Goal: Task Accomplishment & Management: Manage account settings

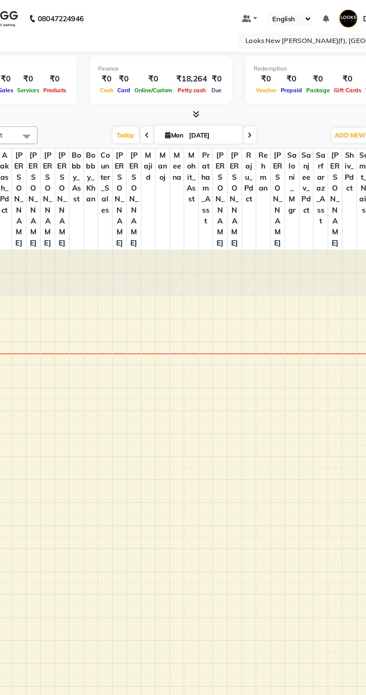
click at [270, 29] on input "text" at bounding box center [283, 29] width 108 height 7
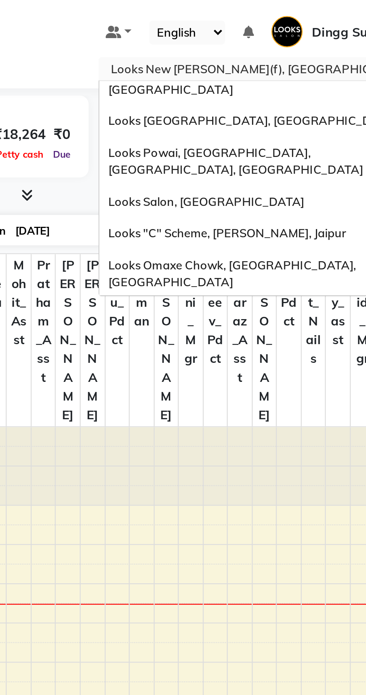
scroll to position [759, 0]
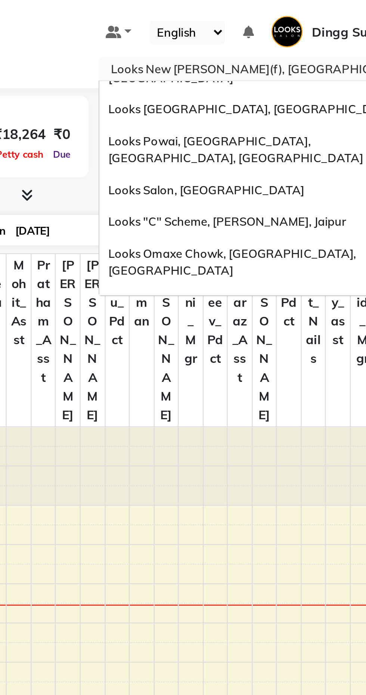
click at [321, 268] on div "Looks Salon, The Amaryllis" at bounding box center [291, 274] width 130 height 13
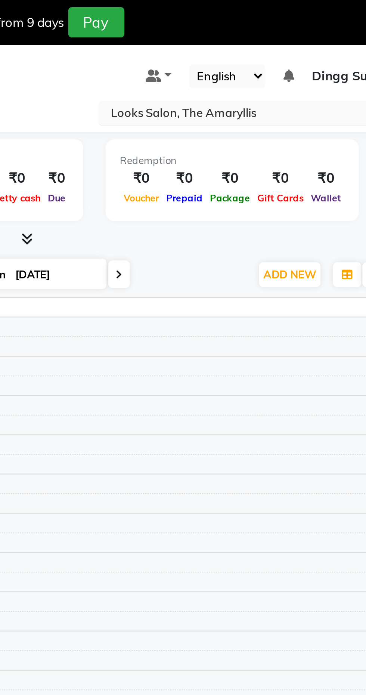
click at [289, 45] on input "text" at bounding box center [283, 47] width 108 height 7
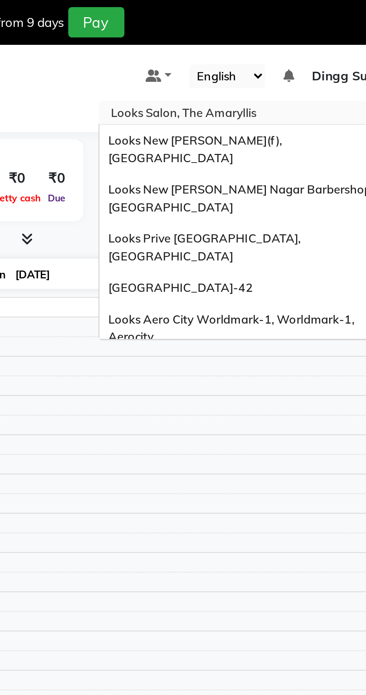
scroll to position [759, 0]
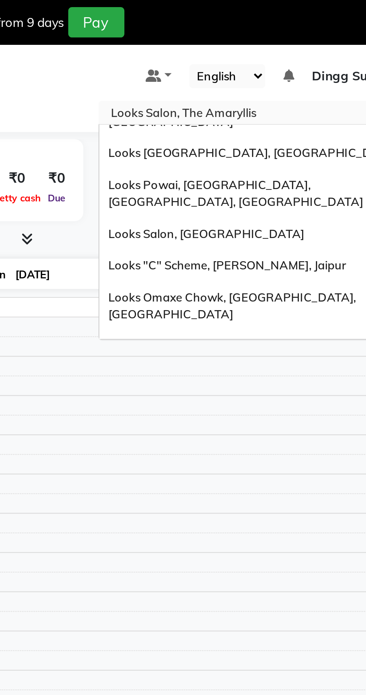
click at [284, 289] on span "Looks Salon, The Amaryllis" at bounding box center [260, 292] width 61 height 6
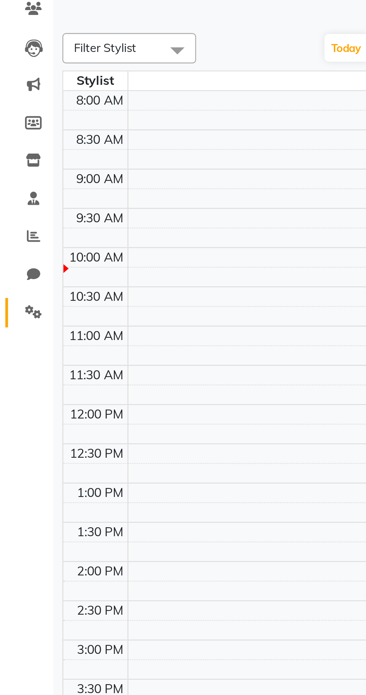
click at [16, 229] on span at bounding box center [13, 226] width 13 height 9
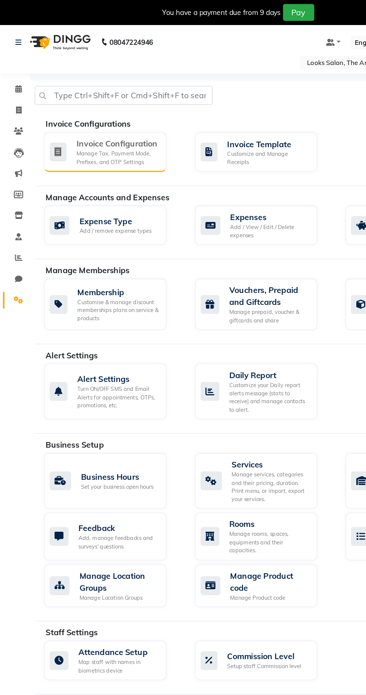
click at [87, 105] on div "Invoice Configuration" at bounding box center [89, 108] width 62 height 9
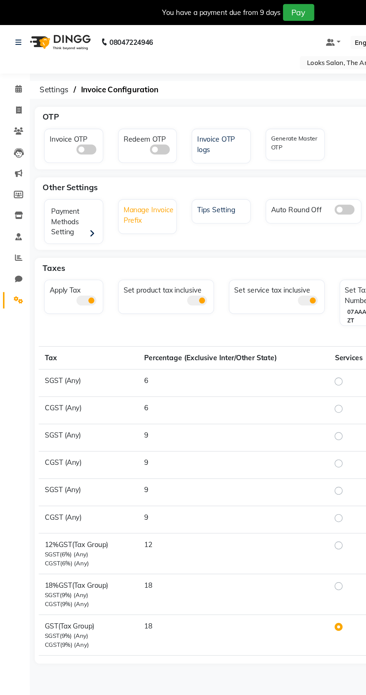
click at [111, 167] on div "Manage Invoice Prefix" at bounding box center [112, 161] width 42 height 18
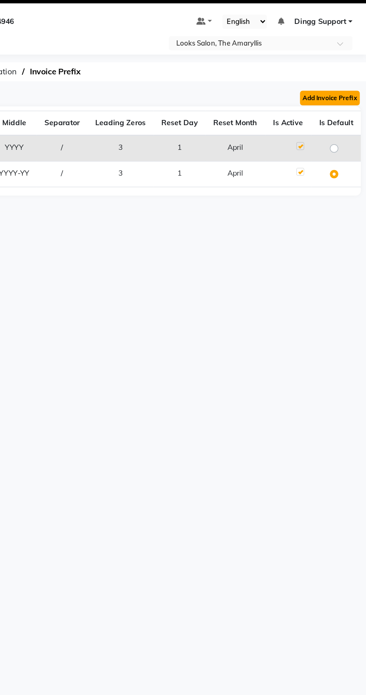
click at [347, 86] on button "Add Invoice Prefix" at bounding box center [340, 86] width 43 height 10
select select "YYYY-YY"
select select "04"
select select "3"
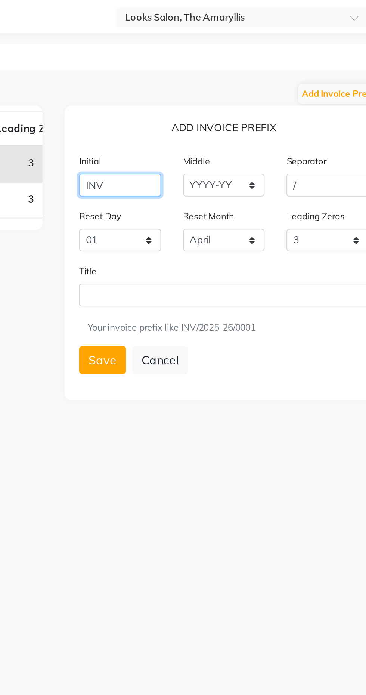
click at [234, 135] on input "INV" at bounding box center [228, 133] width 42 height 12
type input "I"
click at [235, 131] on input "LSSTA" at bounding box center [228, 133] width 42 height 12
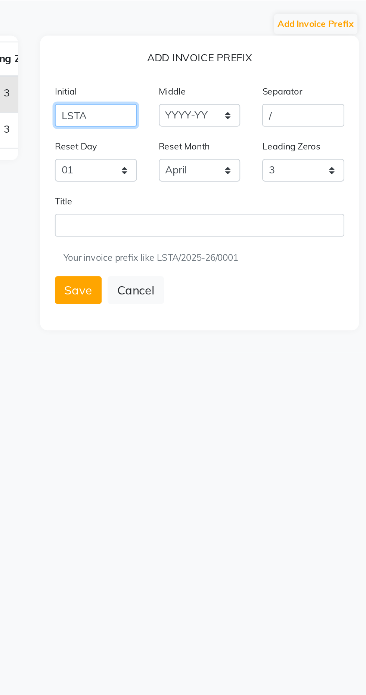
type input "LSTA"
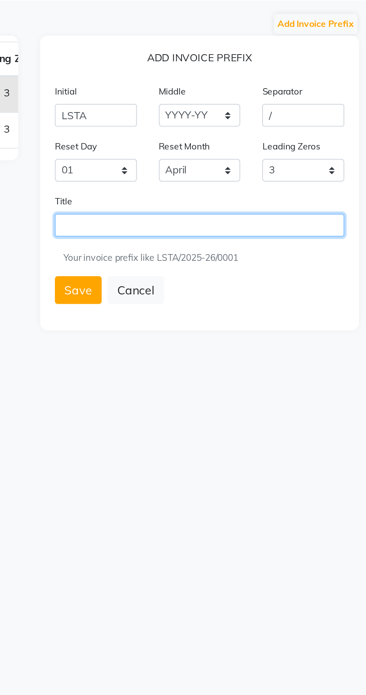
click at [232, 189] on input "text" at bounding box center [281, 189] width 148 height 12
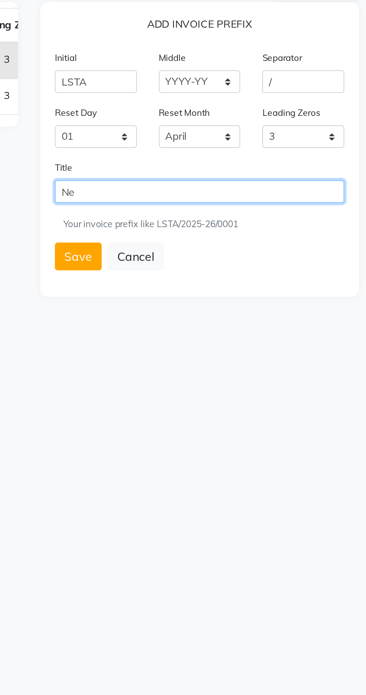
type input "N"
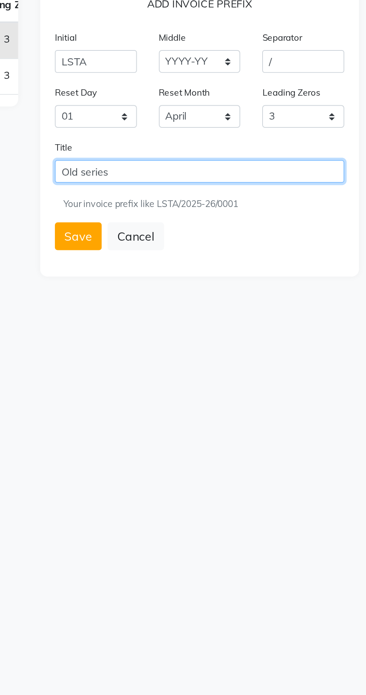
type input "Old series"
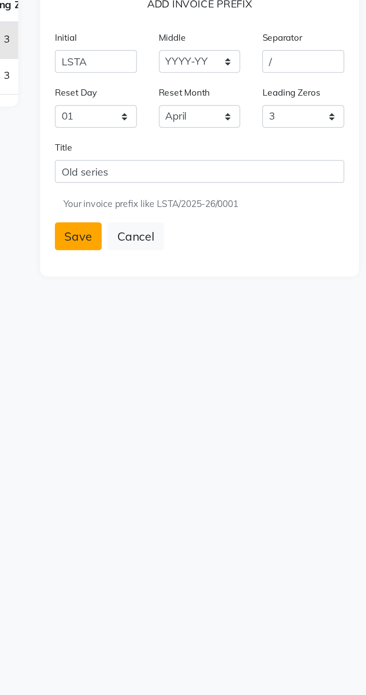
click at [218, 222] on button "Save" at bounding box center [219, 222] width 24 height 14
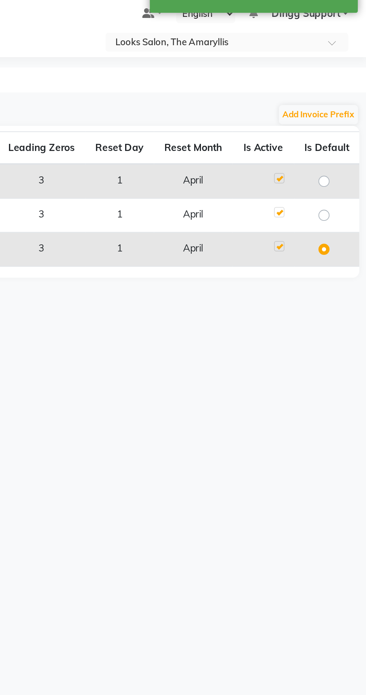
click at [349, 118] on label at bounding box center [349, 118] width 0 height 0
click at [345, 122] on input "radio" at bounding box center [345, 121] width 5 height 5
radio input "true"
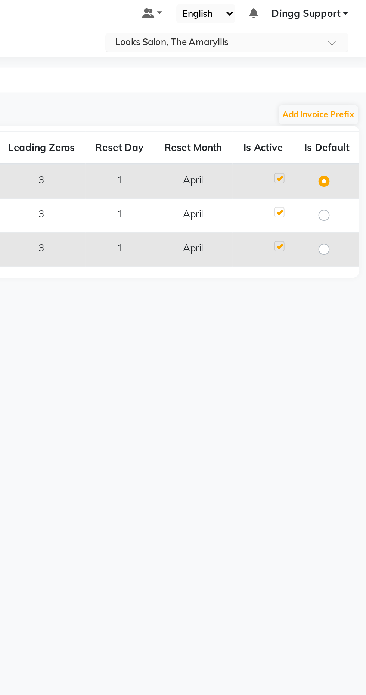
click at [295, 47] on input "text" at bounding box center [283, 47] width 108 height 7
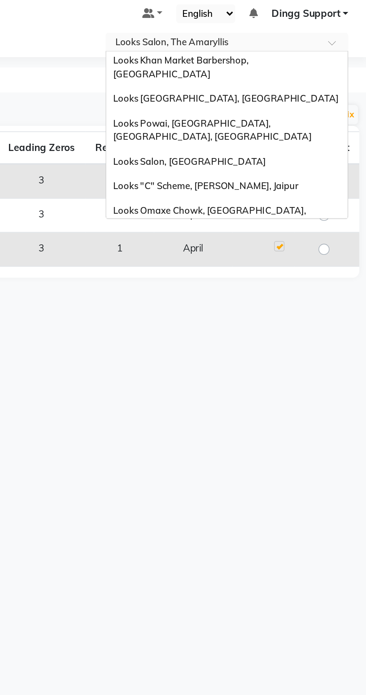
scroll to position [734, 0]
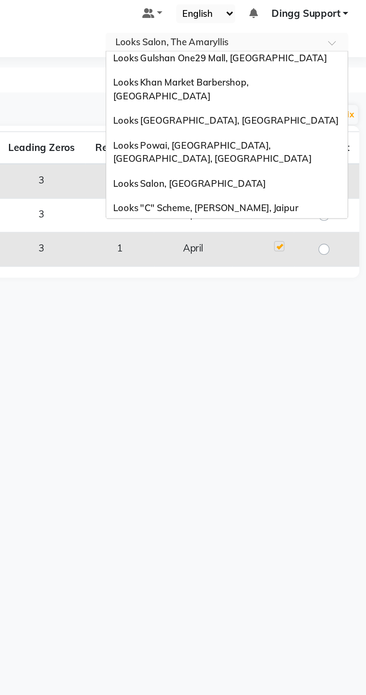
click at [283, 275] on span "Looks Salon, East Patel Nagar" at bounding box center [291, 278] width 123 height 6
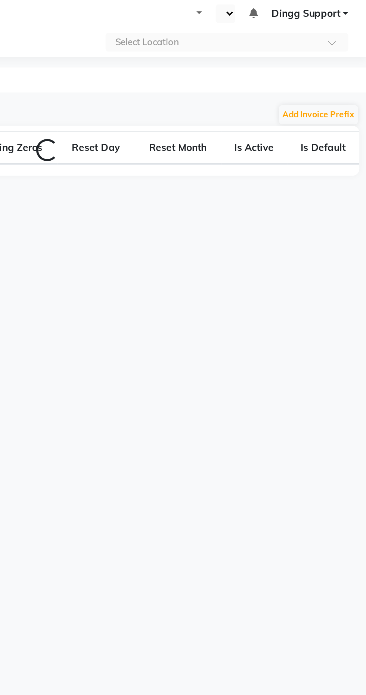
select select "en"
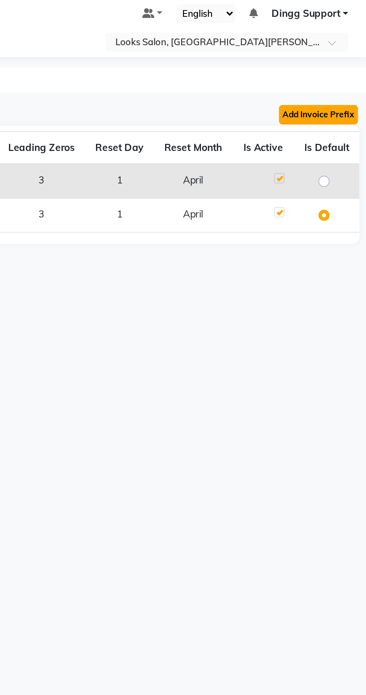
click at [343, 87] on button "Add Invoice Prefix" at bounding box center [340, 86] width 43 height 10
select select "YYYY-YY"
select select "04"
select select "3"
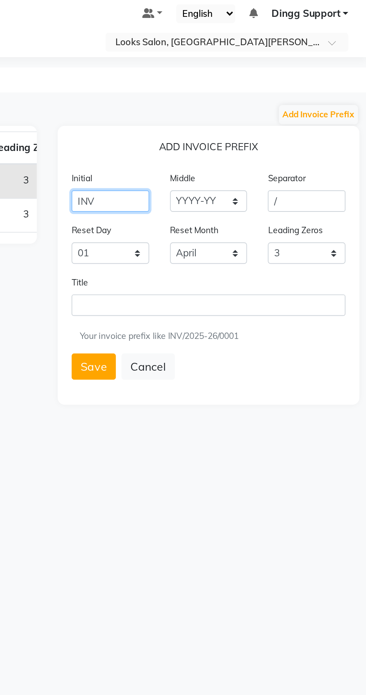
click at [226, 132] on input "INV" at bounding box center [228, 133] width 42 height 12
type input "I"
type input "LEPN"
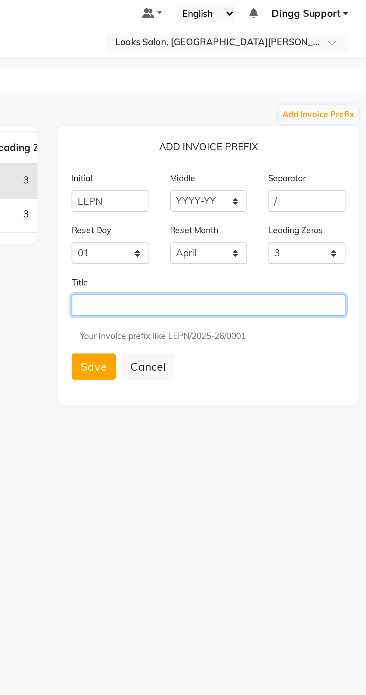
click at [258, 187] on input "text" at bounding box center [281, 189] width 148 height 12
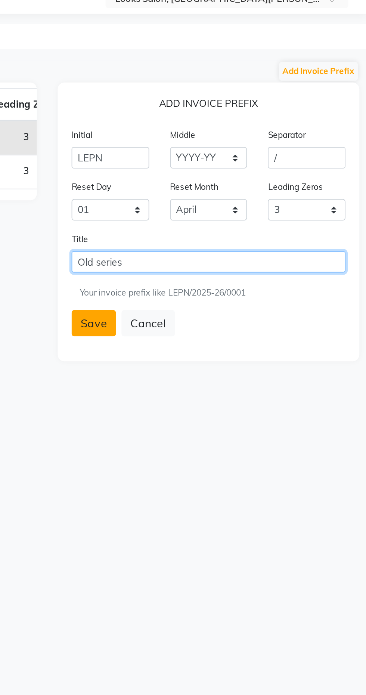
type input "Old series"
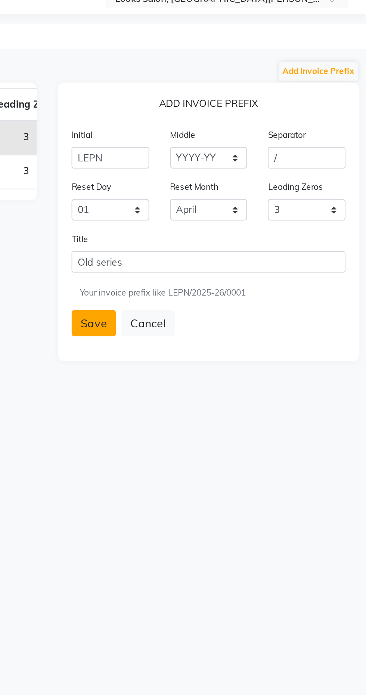
click at [214, 220] on button "Save" at bounding box center [219, 222] width 24 height 14
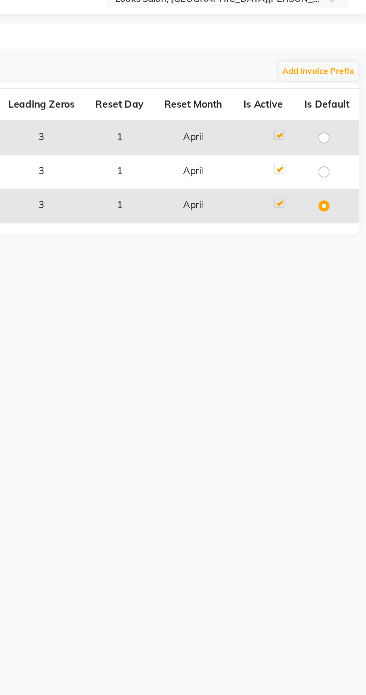
click at [349, 118] on label at bounding box center [349, 118] width 0 height 0
click at [346, 122] on input "radio" at bounding box center [345, 121] width 5 height 5
radio input "true"
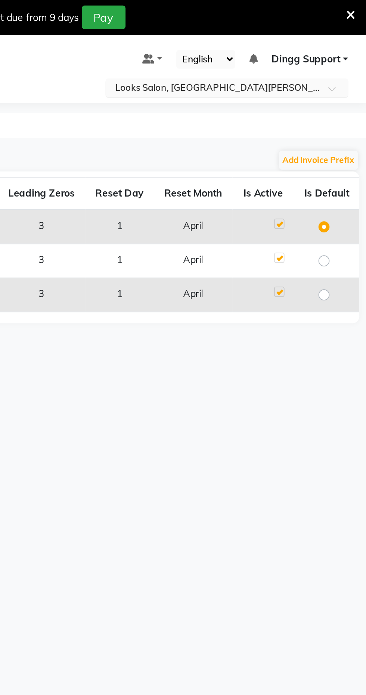
click at [302, 46] on input "text" at bounding box center [283, 47] width 108 height 7
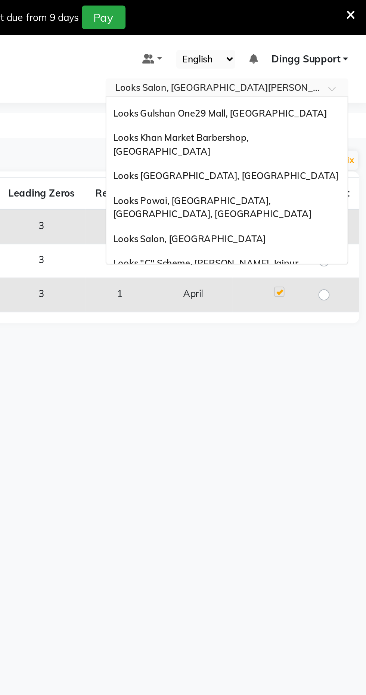
scroll to position [728, 0]
click at [295, 307] on span "Looks Salon, Ardee Mall [GEOGRAPHIC_DATA]" at bounding box center [284, 310] width 108 height 6
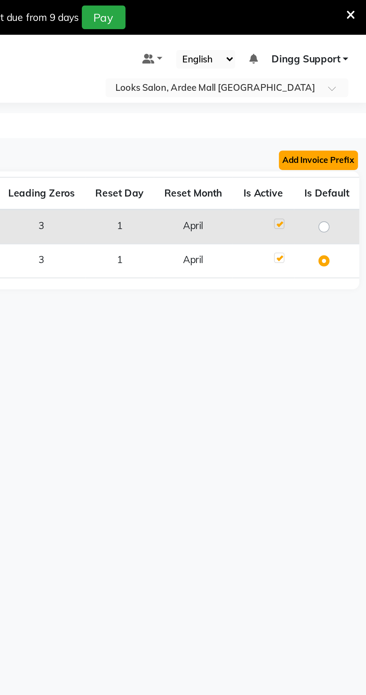
click at [343, 86] on button "Add Invoice Prefix" at bounding box center [340, 86] width 43 height 10
select select "YYYY-YY"
select select "04"
select select "3"
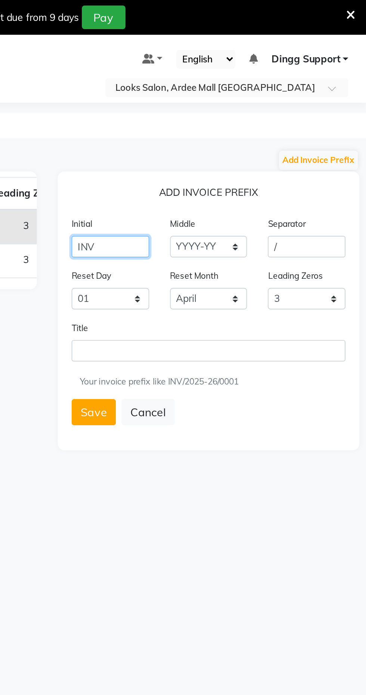
click at [241, 130] on input "INV" at bounding box center [228, 133] width 42 height 12
type input "I"
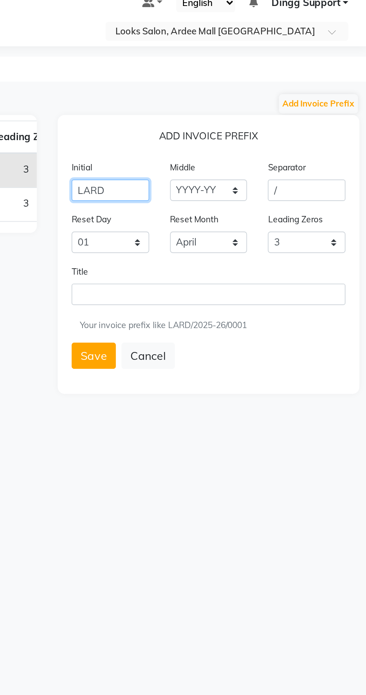
type input "LARD"
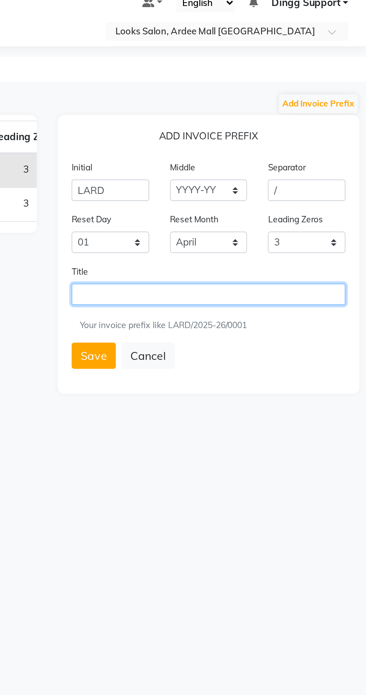
click at [274, 191] on input "text" at bounding box center [281, 189] width 148 height 12
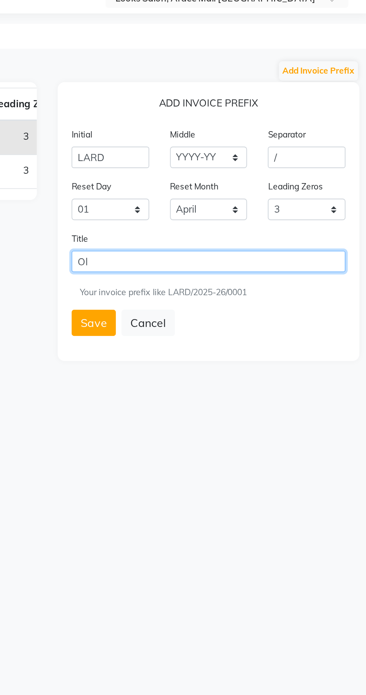
type input "O"
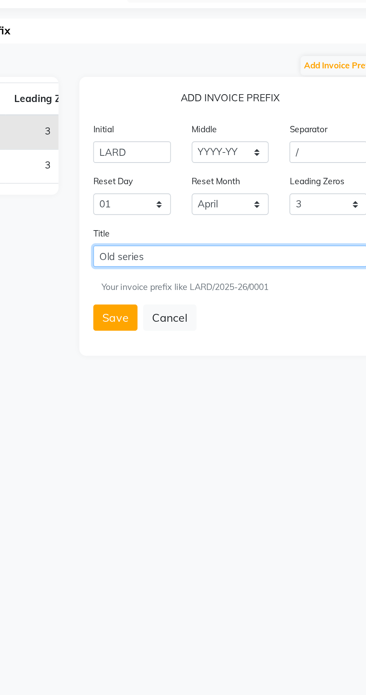
type input "Old series"
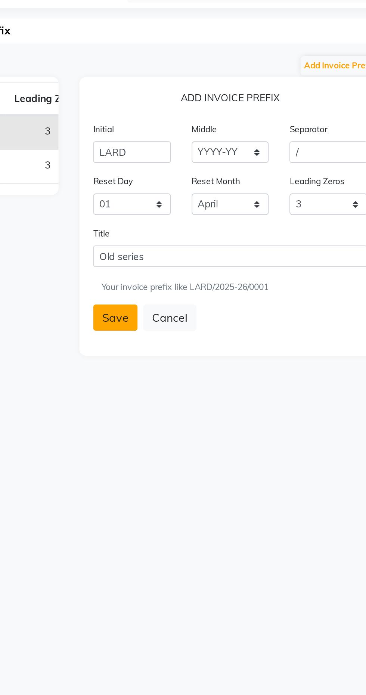
click at [213, 222] on button "Save" at bounding box center [219, 222] width 24 height 14
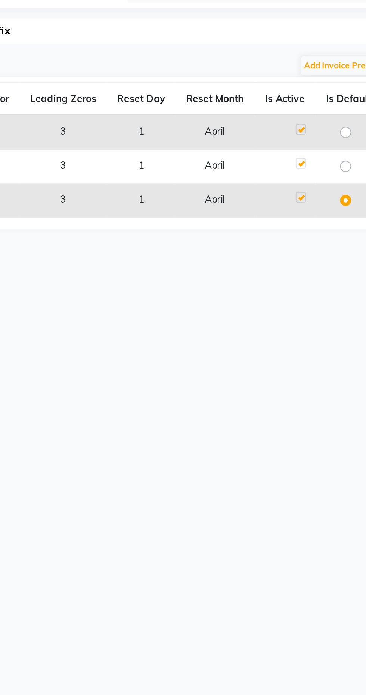
click at [349, 118] on label at bounding box center [349, 118] width 0 height 0
click at [343, 121] on input "radio" at bounding box center [345, 121] width 5 height 5
radio input "true"
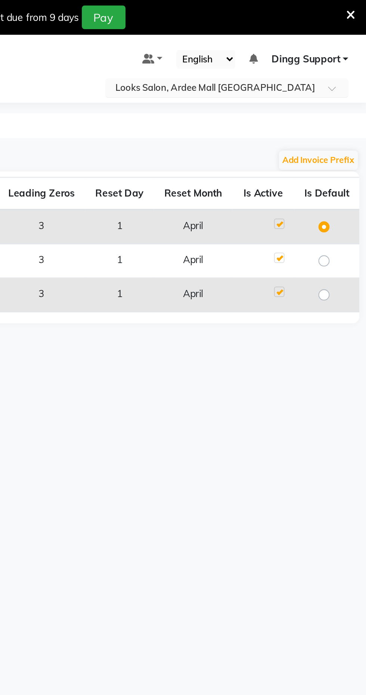
click at [307, 48] on input "text" at bounding box center [283, 47] width 108 height 7
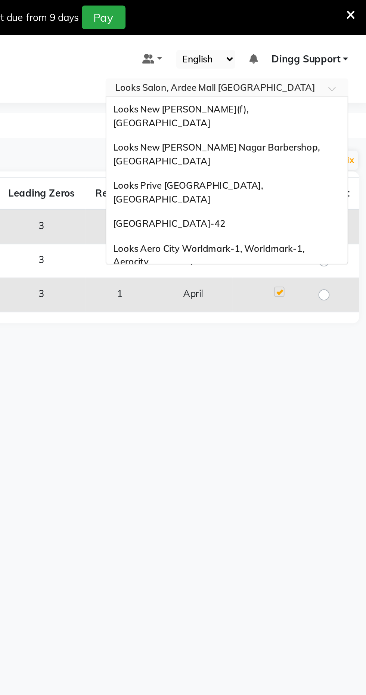
scroll to position [759, 0]
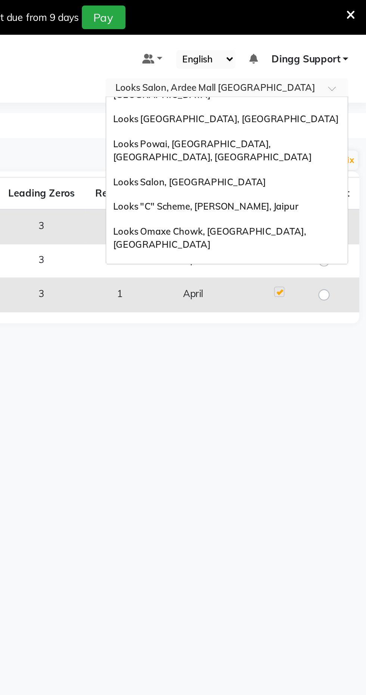
click at [294, 263] on span "Looks Salon, [GEOGRAPHIC_DATA]" at bounding box center [271, 266] width 82 height 6
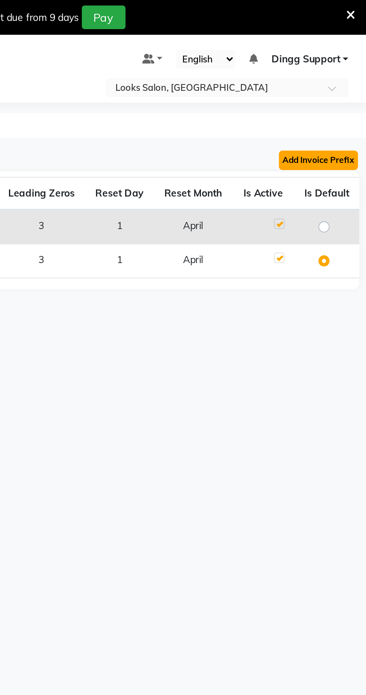
click at [345, 85] on button "Add Invoice Prefix" at bounding box center [340, 86] width 43 height 10
select select "YYYY-YY"
select select "04"
select select "3"
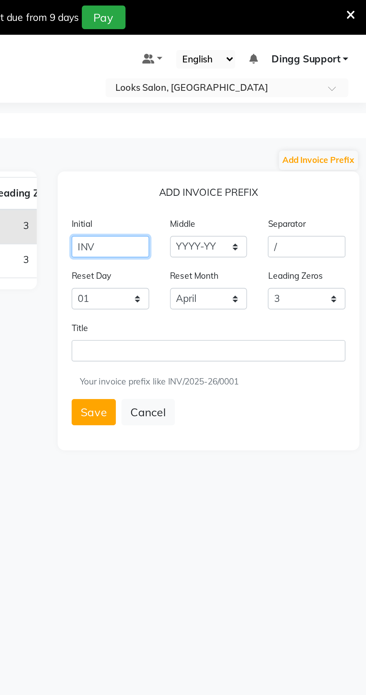
click at [223, 134] on input "INV" at bounding box center [228, 133] width 42 height 12
type input "I"
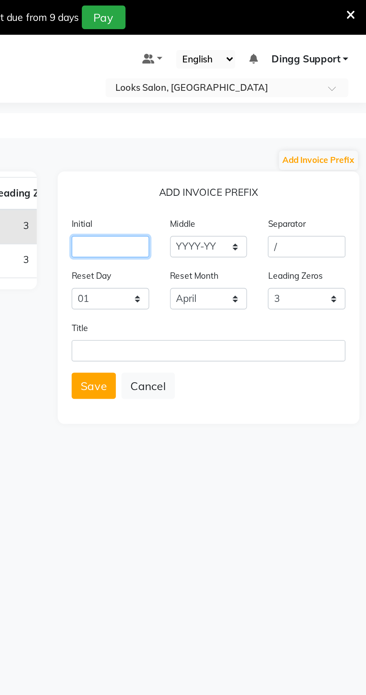
click at [231, 131] on input "text" at bounding box center [228, 133] width 42 height 12
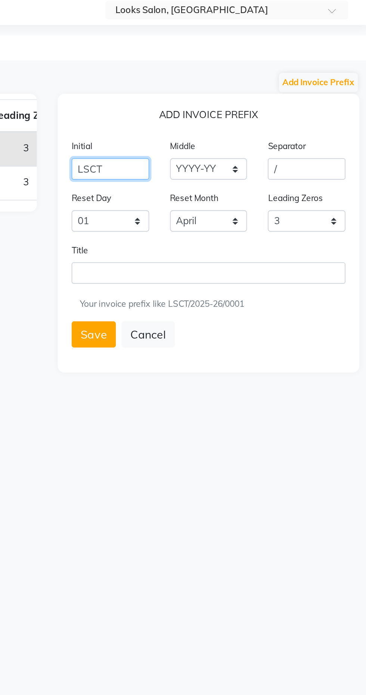
type input "LSCT"
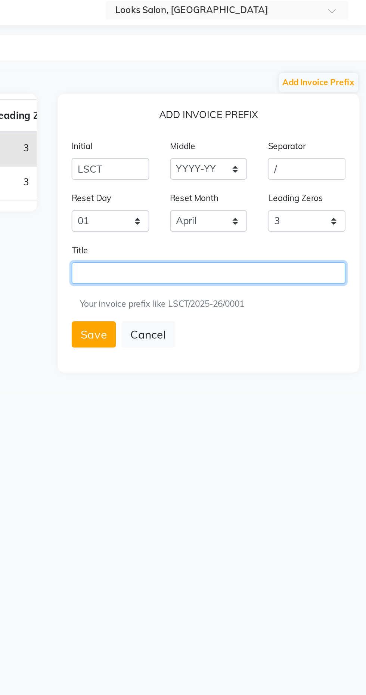
click at [245, 188] on input "text" at bounding box center [281, 189] width 148 height 12
type input "Old series"
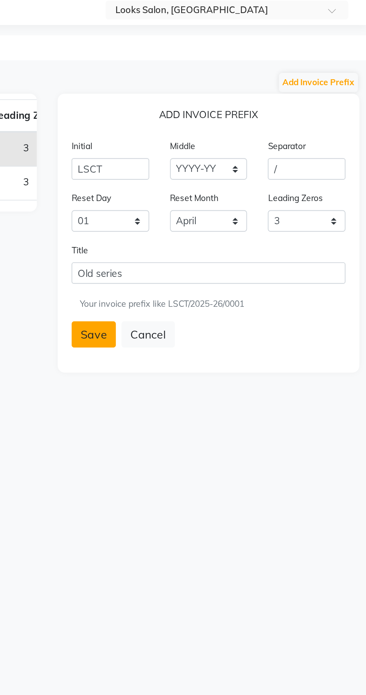
click at [213, 219] on button "Save" at bounding box center [219, 222] width 24 height 14
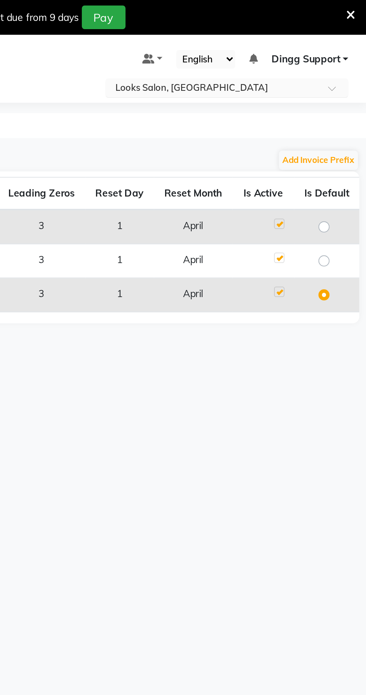
click at [305, 50] on input "text" at bounding box center [283, 47] width 108 height 7
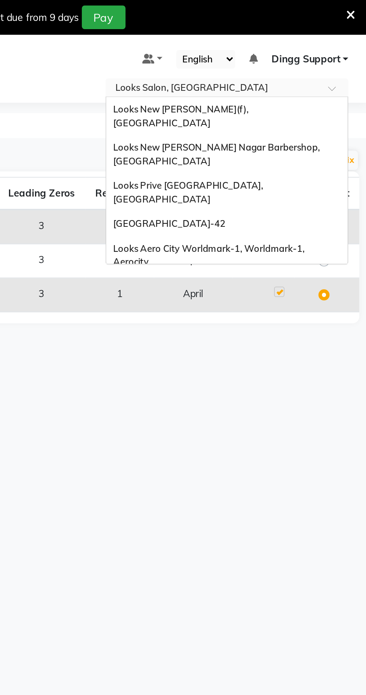
scroll to position [759, 0]
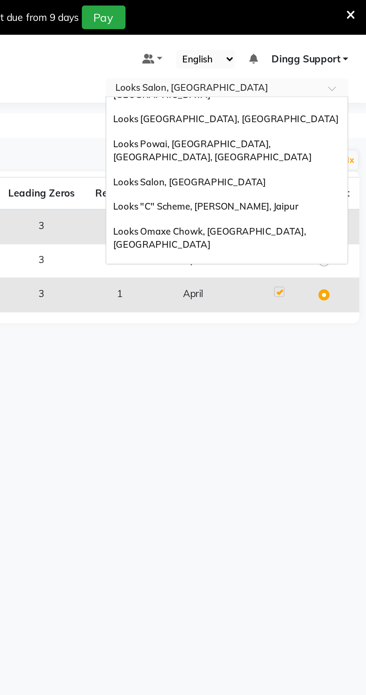
click at [294, 329] on span "Looks Orion East Mall, Bengaluru" at bounding box center [271, 335] width 83 height 13
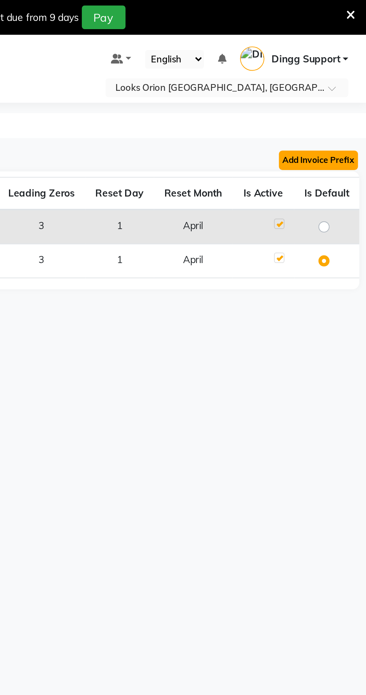
click at [343, 85] on button "Add Invoice Prefix" at bounding box center [340, 86] width 43 height 10
select select "YYYY-YY"
select select "04"
select select "3"
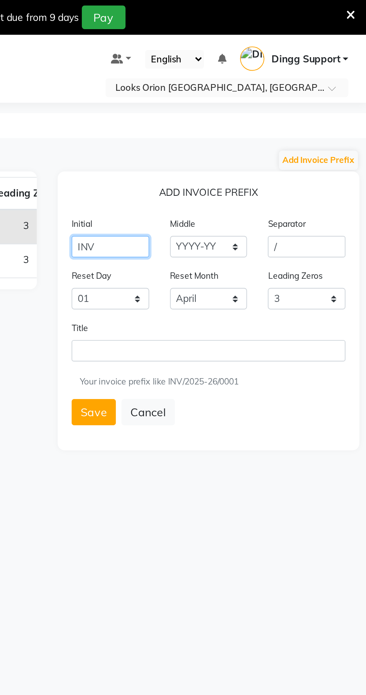
click at [219, 134] on input "INV" at bounding box center [228, 133] width 42 height 12
type input "I"
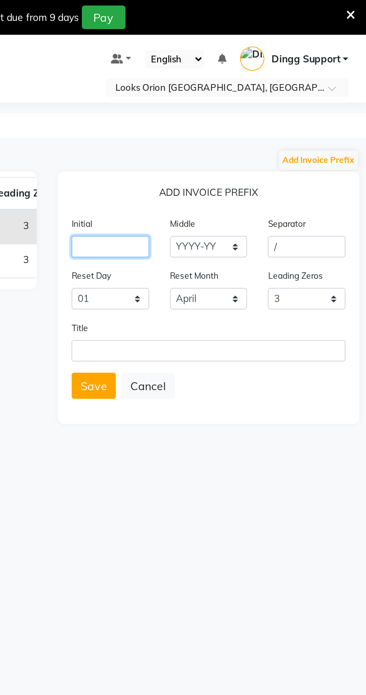
click at [216, 133] on input "text" at bounding box center [228, 133] width 42 height 12
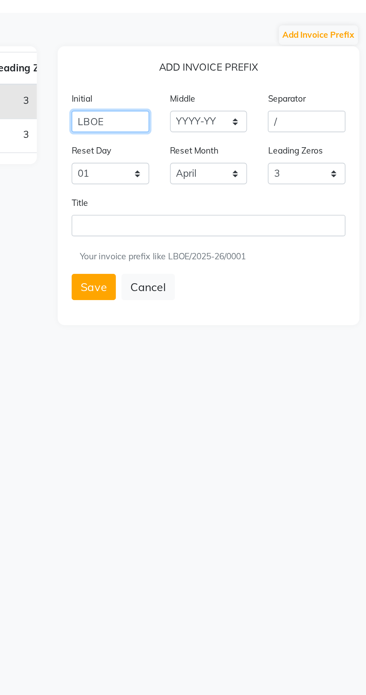
type input "LBOE"
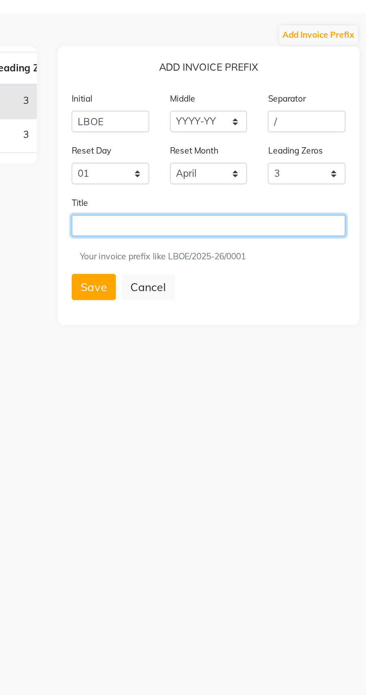
click at [224, 188] on input "text" at bounding box center [281, 189] width 148 height 12
type input "Old series"
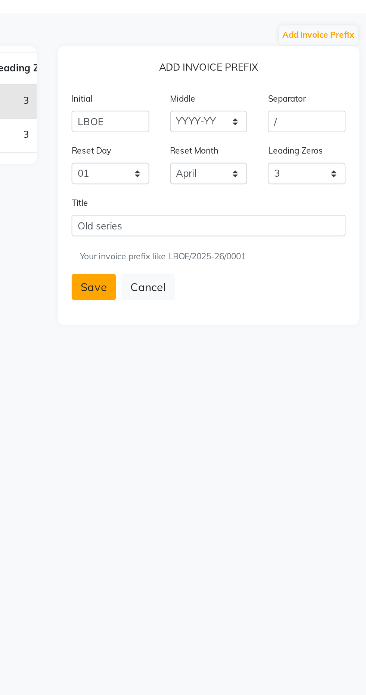
click at [213, 220] on button "Save" at bounding box center [219, 222] width 24 height 14
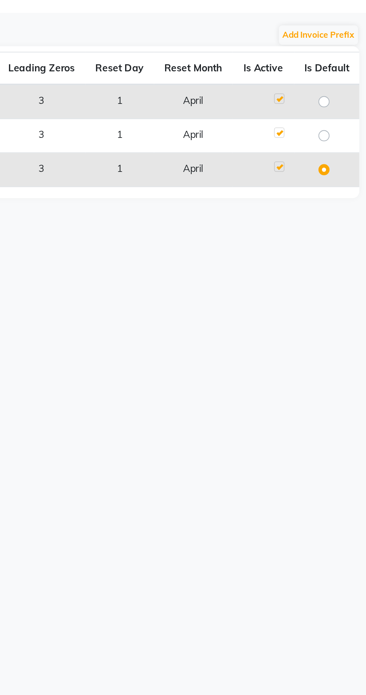
click at [349, 118] on label at bounding box center [349, 118] width 0 height 0
click at [343, 121] on input "radio" at bounding box center [345, 121] width 5 height 5
radio input "true"
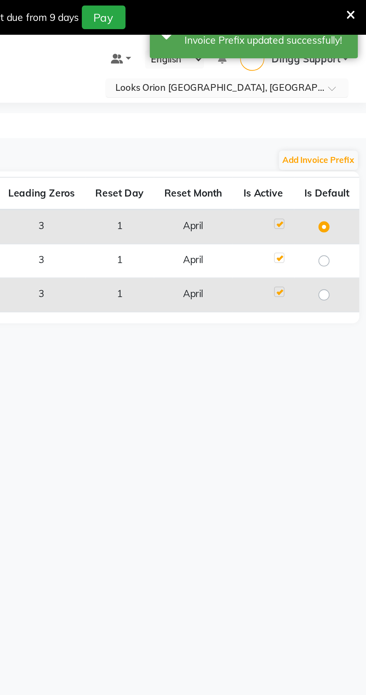
click at [304, 50] on input "text" at bounding box center [283, 47] width 108 height 7
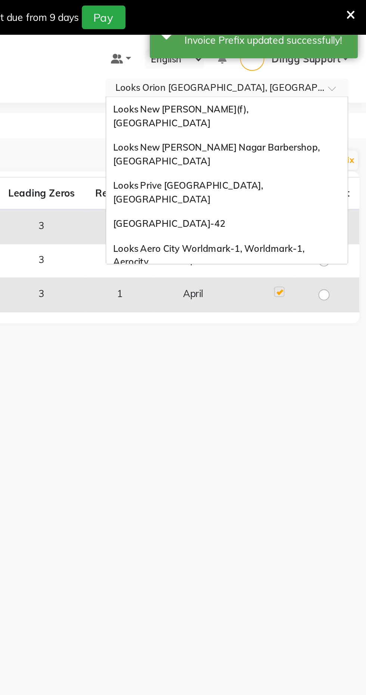
scroll to position [759, 0]
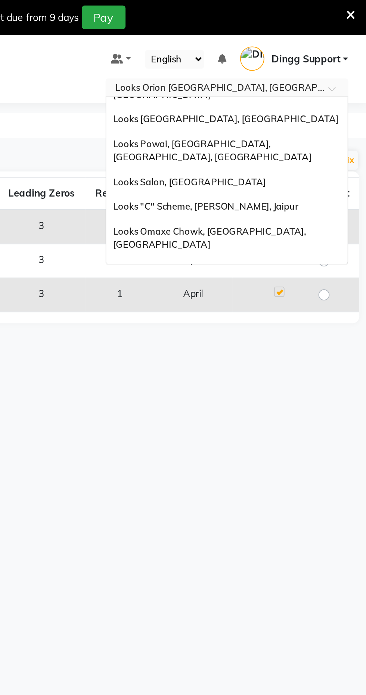
click at [300, 316] on span "Orion Mall Brigade Gateway, [GEOGRAPHIC_DATA]" at bounding box center [289, 319] width 119 height 6
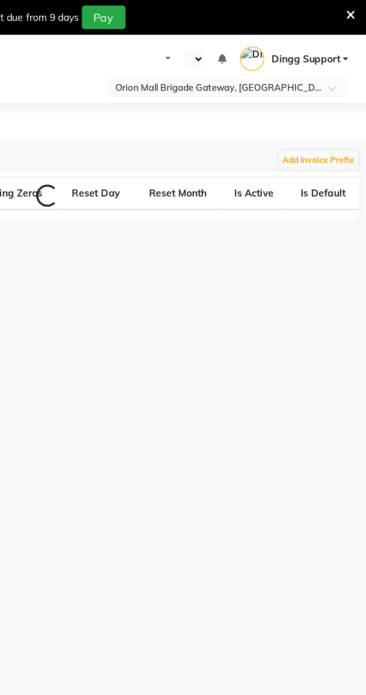
select select "en"
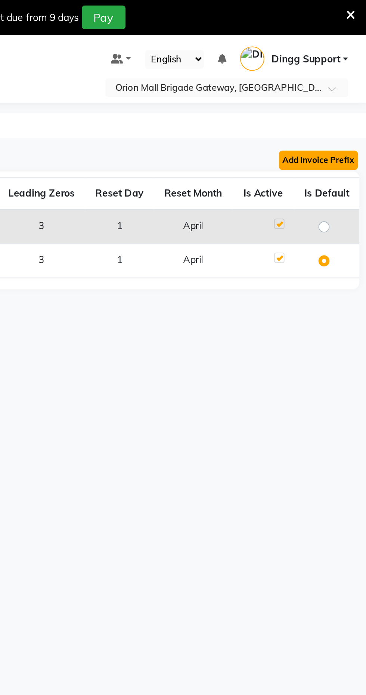
click at [342, 87] on button "Add Invoice Prefix" at bounding box center [340, 86] width 43 height 10
select select "YYYY-YY"
select select "04"
select select "3"
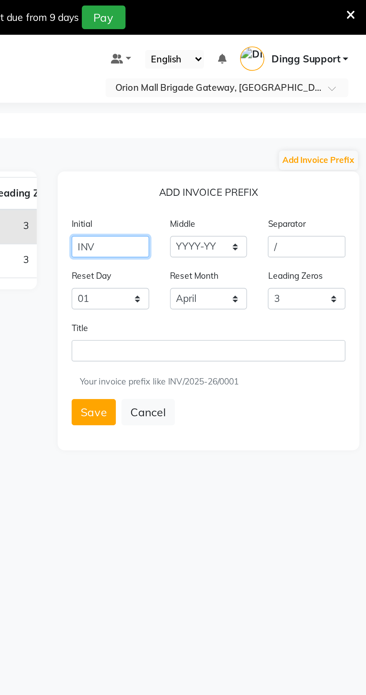
click at [225, 132] on input "INV" at bounding box center [228, 133] width 42 height 12
type input "I"
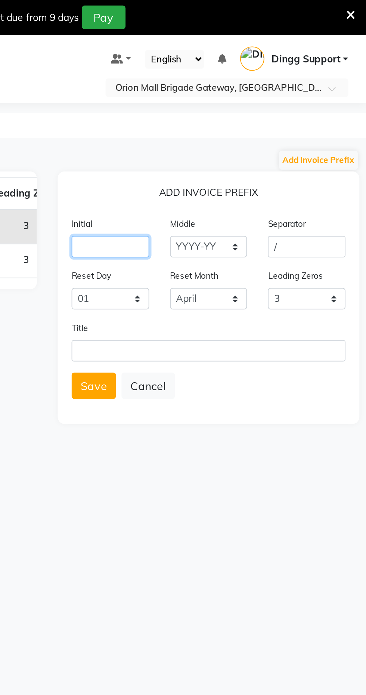
click at [218, 130] on input "text" at bounding box center [228, 133] width 42 height 12
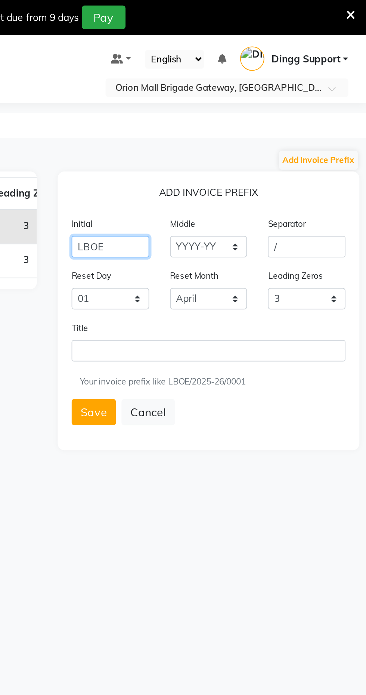
click at [234, 135] on input "LBOE" at bounding box center [228, 133] width 42 height 12
click at [226, 135] on input "LBPG" at bounding box center [228, 133] width 42 height 12
type input "LBBG"
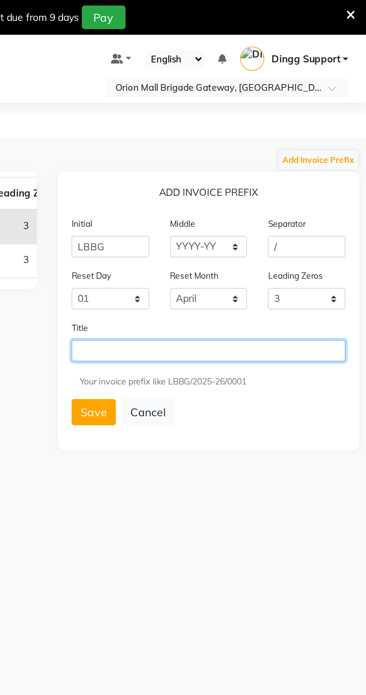
click at [230, 188] on input "text" at bounding box center [281, 189] width 148 height 12
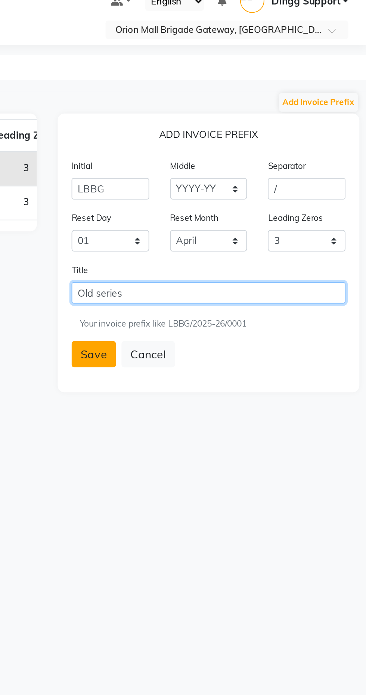
type input "Old series"
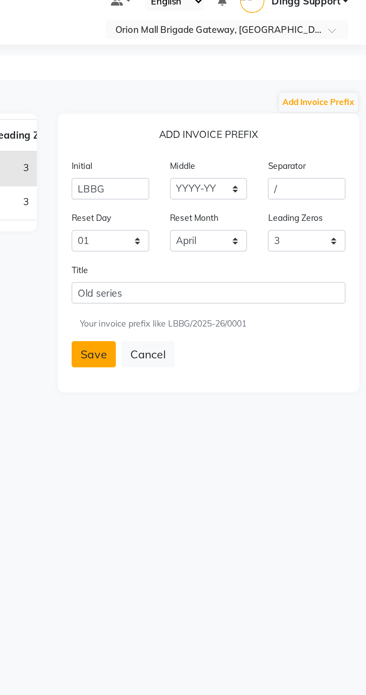
click at [222, 221] on button "Save" at bounding box center [219, 222] width 24 height 14
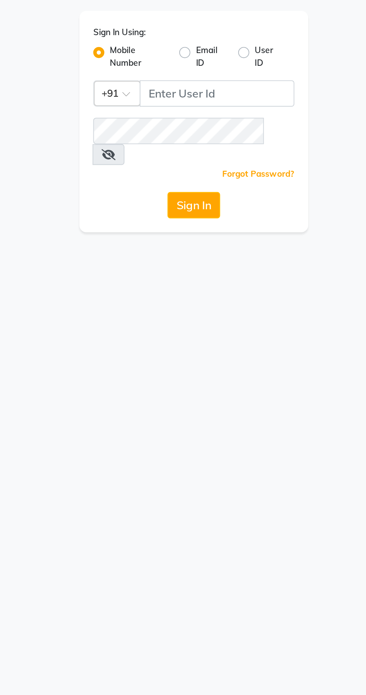
click at [163, 67] on label "Mobile Number" at bounding box center [153, 61] width 31 height 13
click at [143, 60] on input "Mobile Number" at bounding box center [140, 57] width 5 height 5
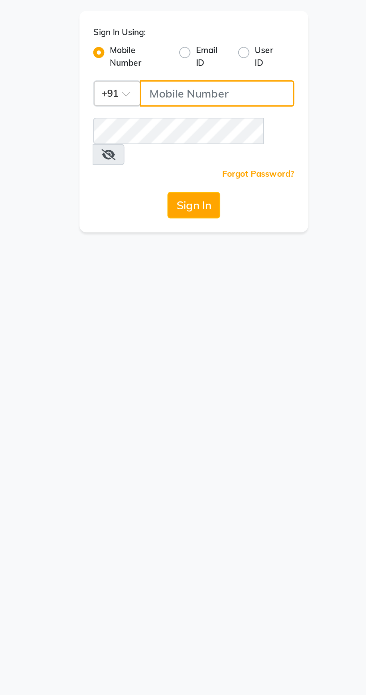
click at [170, 84] on input "Username" at bounding box center [195, 81] width 83 height 14
type input "9090909099"
click at [169, 135] on button "Sign In" at bounding box center [183, 142] width 28 height 14
